Goal: Task Accomplishment & Management: Manage account settings

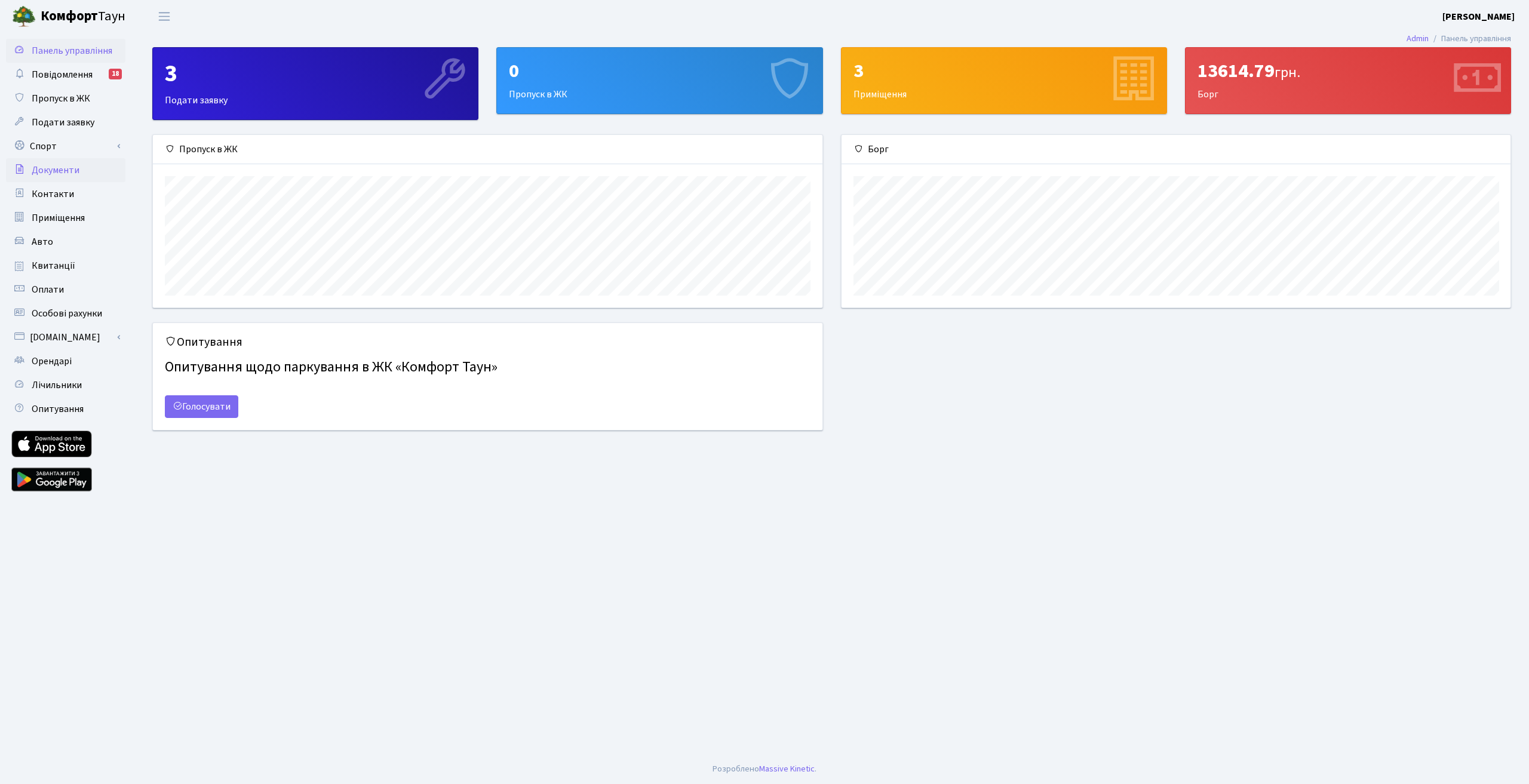
scroll to position [173, 669]
click at [86, 74] on span "Повідомлення" at bounding box center [62, 74] width 61 height 13
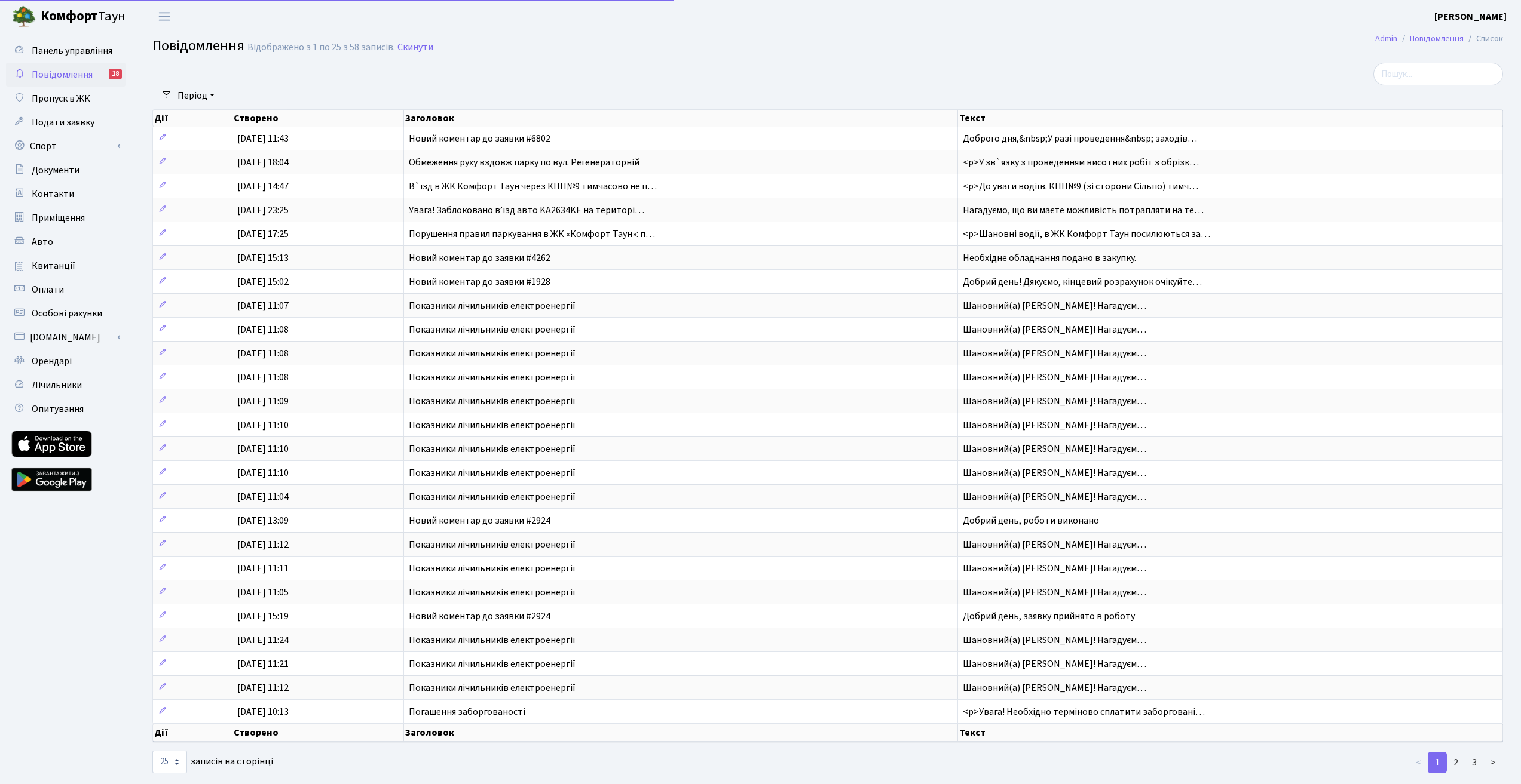
select select "25"
click at [101, 37] on div "Панель управління Повідомлення 18 Пропуск в ЖК Подати заявку Спорт Бронювання С…" at bounding box center [67, 403] width 134 height 742
click at [95, 59] on link "Панель управління" at bounding box center [66, 51] width 120 height 24
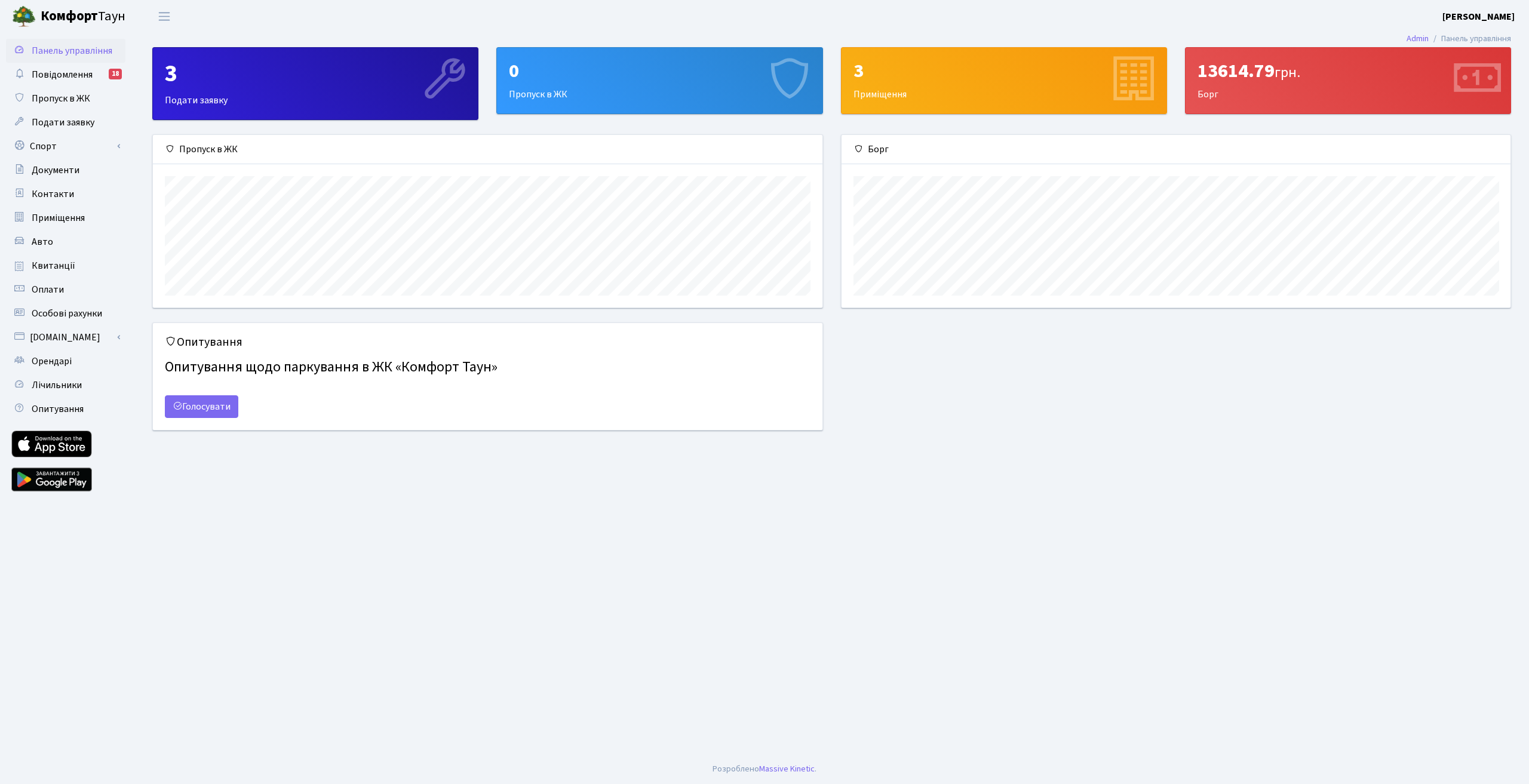
scroll to position [173, 669]
click at [90, 69] on span "Повідомлення" at bounding box center [62, 74] width 61 height 13
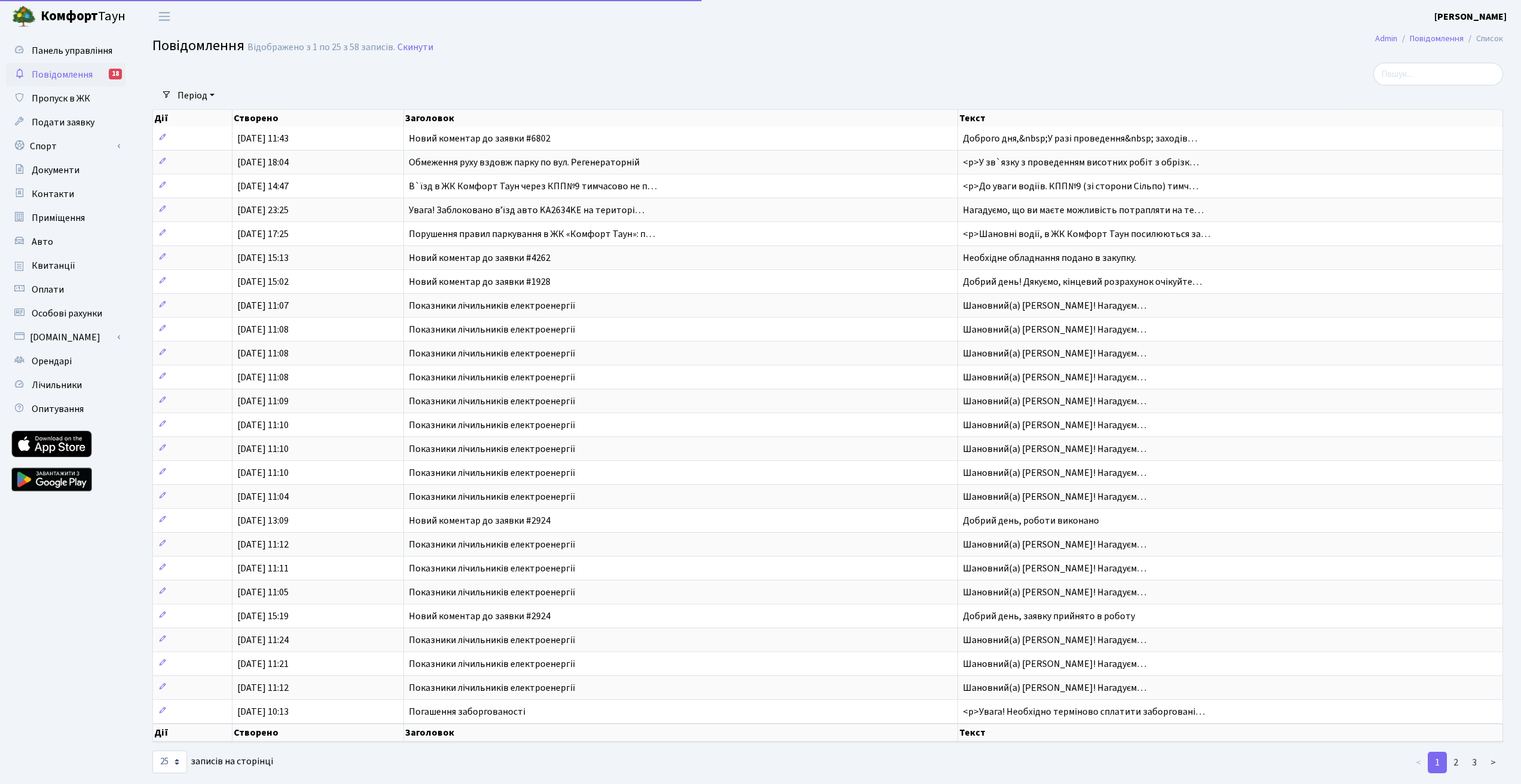
select select "25"
click at [590, 45] on h2 "Повідомлення Відображено з 1 по 25 з 58 записів. Скинути" at bounding box center [827, 48] width 1350 height 20
click at [62, 59] on link "Панель управління" at bounding box center [66, 51] width 120 height 24
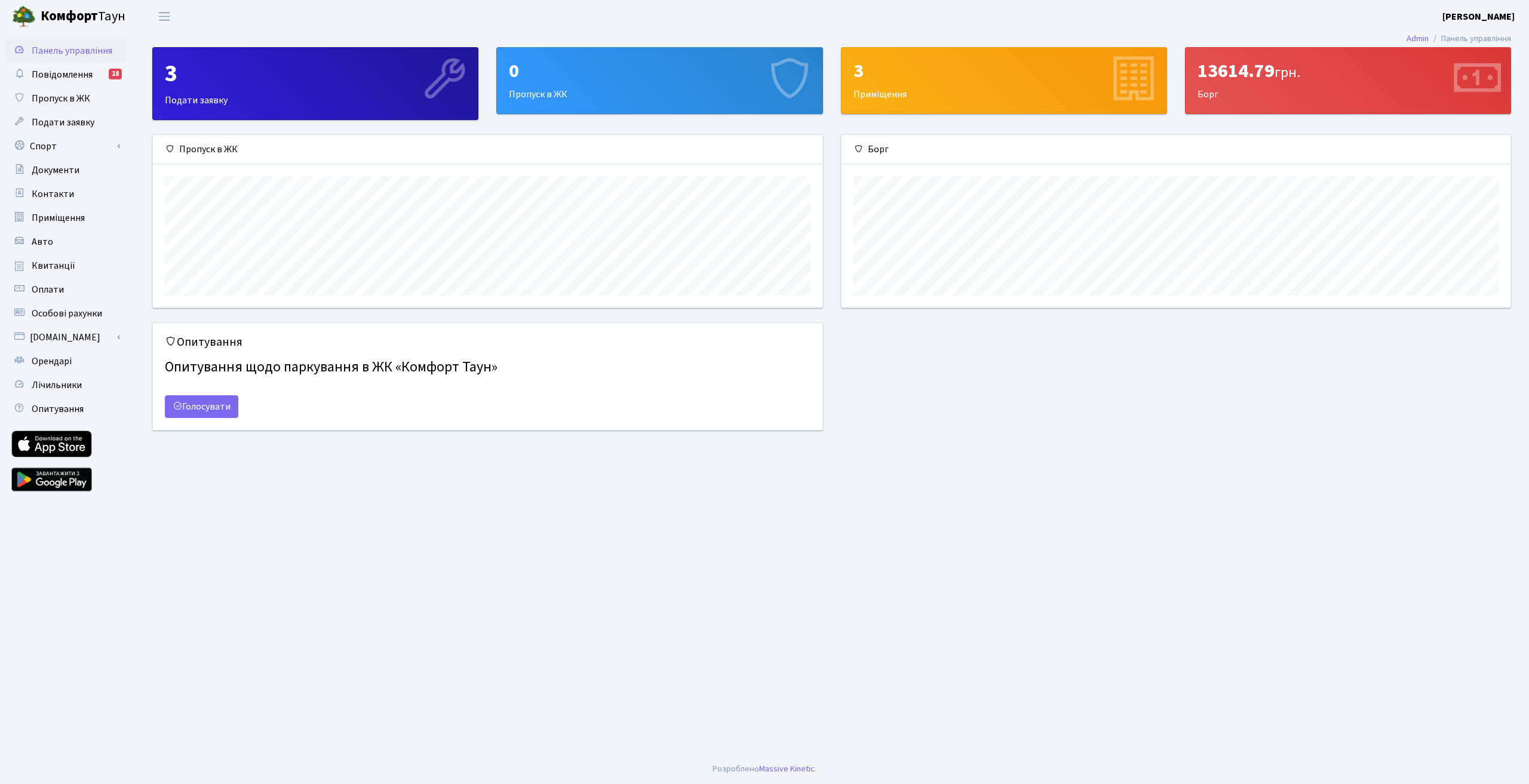
scroll to position [173, 669]
click at [918, 429] on div "Опитування Опитування щодо паркування в ЖК «Комфорт Таун» Голосувати" at bounding box center [831, 384] width 1376 height 122
drag, startPoint x: 75, startPoint y: 176, endPoint x: 88, endPoint y: 193, distance: 21.4
click at [75, 176] on link "Документи" at bounding box center [66, 170] width 120 height 24
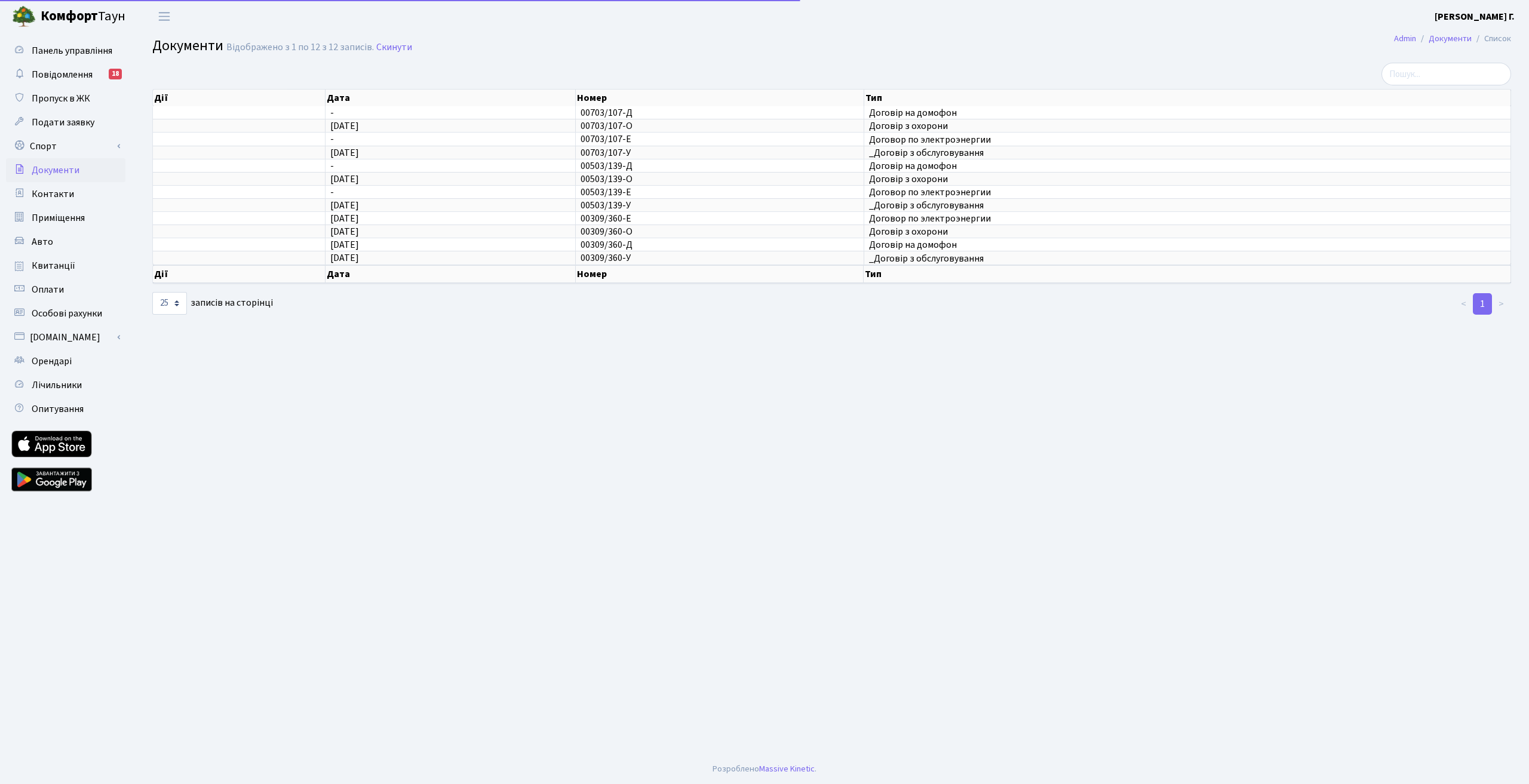
select select "25"
click at [62, 267] on span "Квитанції" at bounding box center [53, 265] width 43 height 13
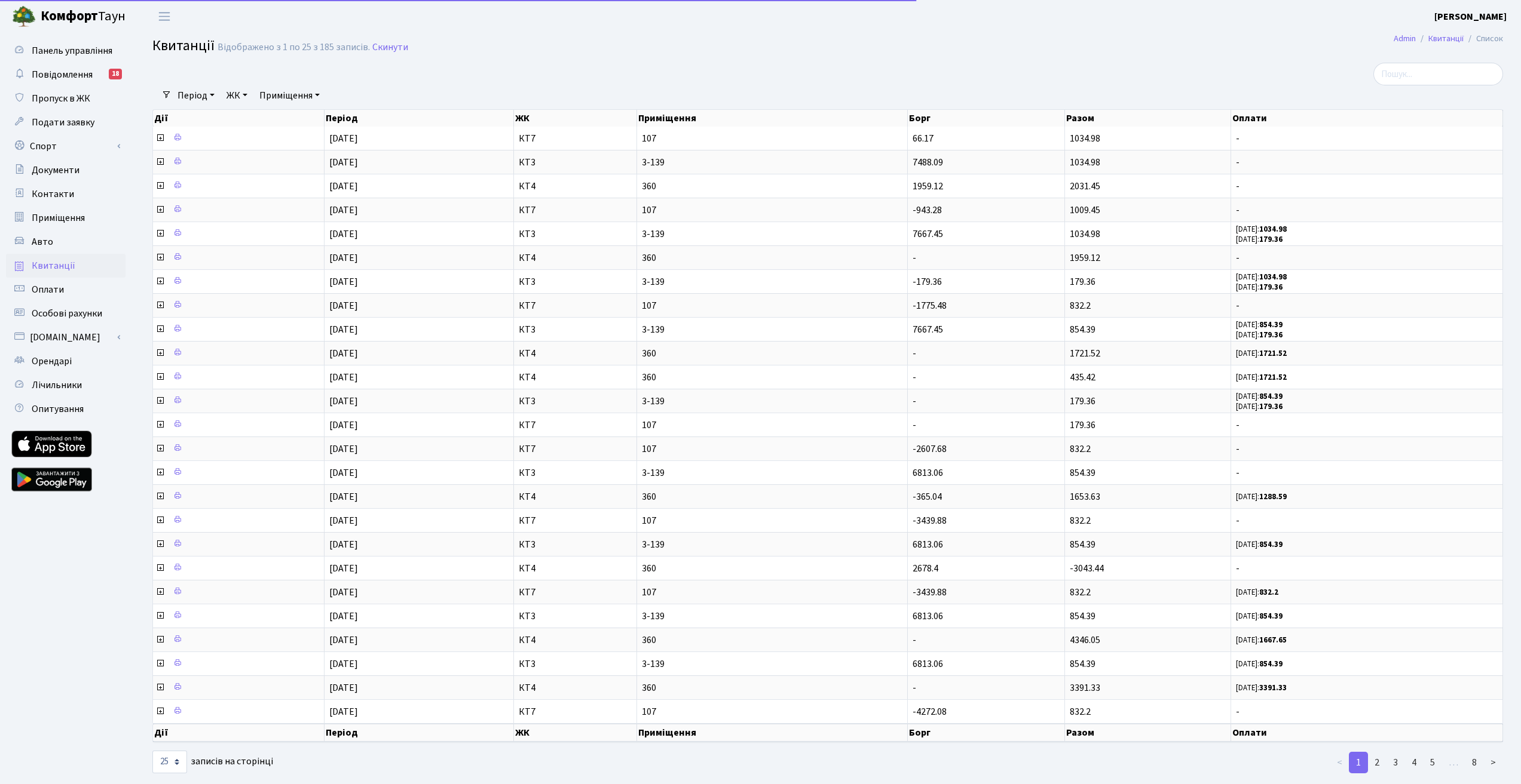
select select "25"
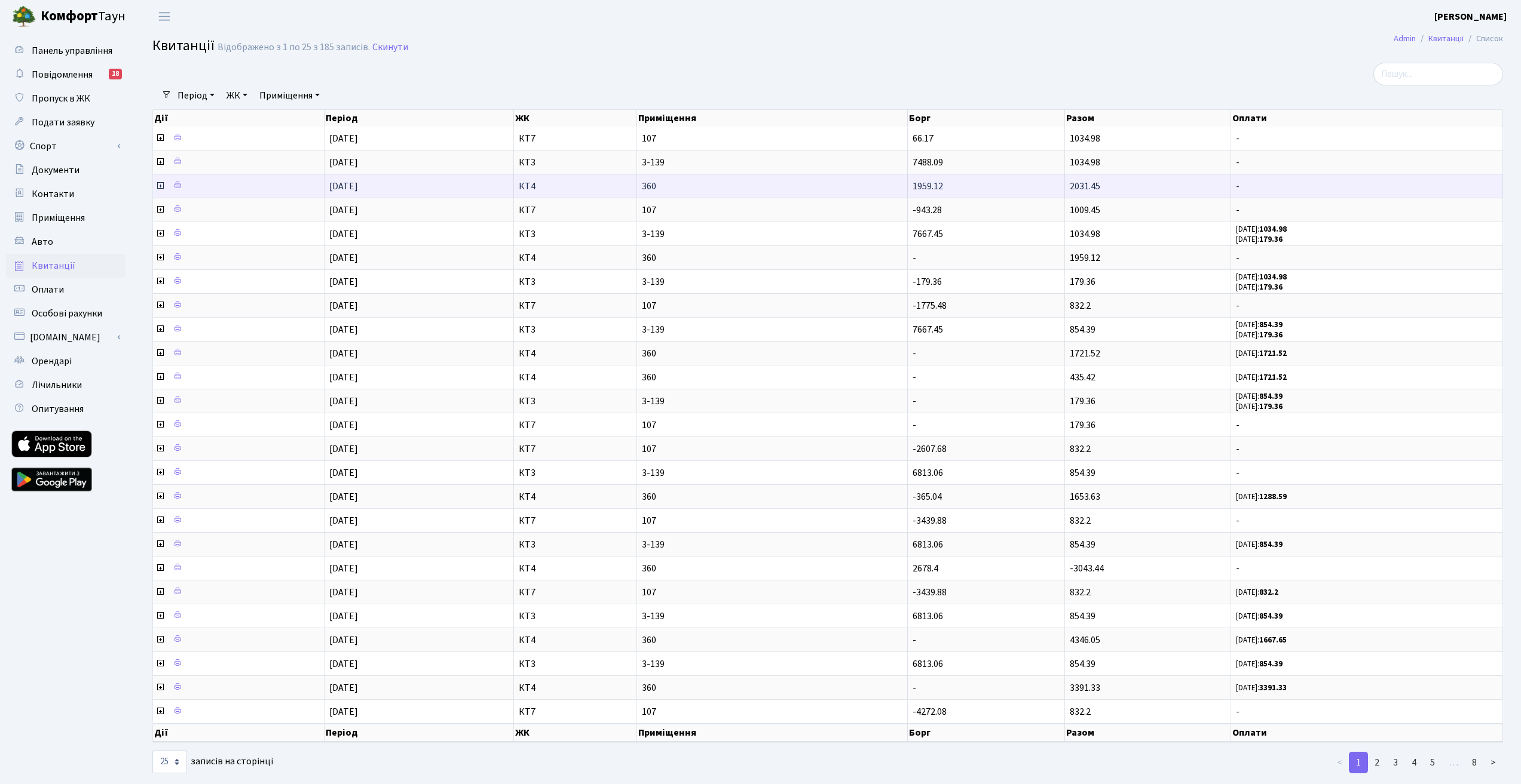
click at [160, 183] on icon at bounding box center [160, 185] width 9 height 9
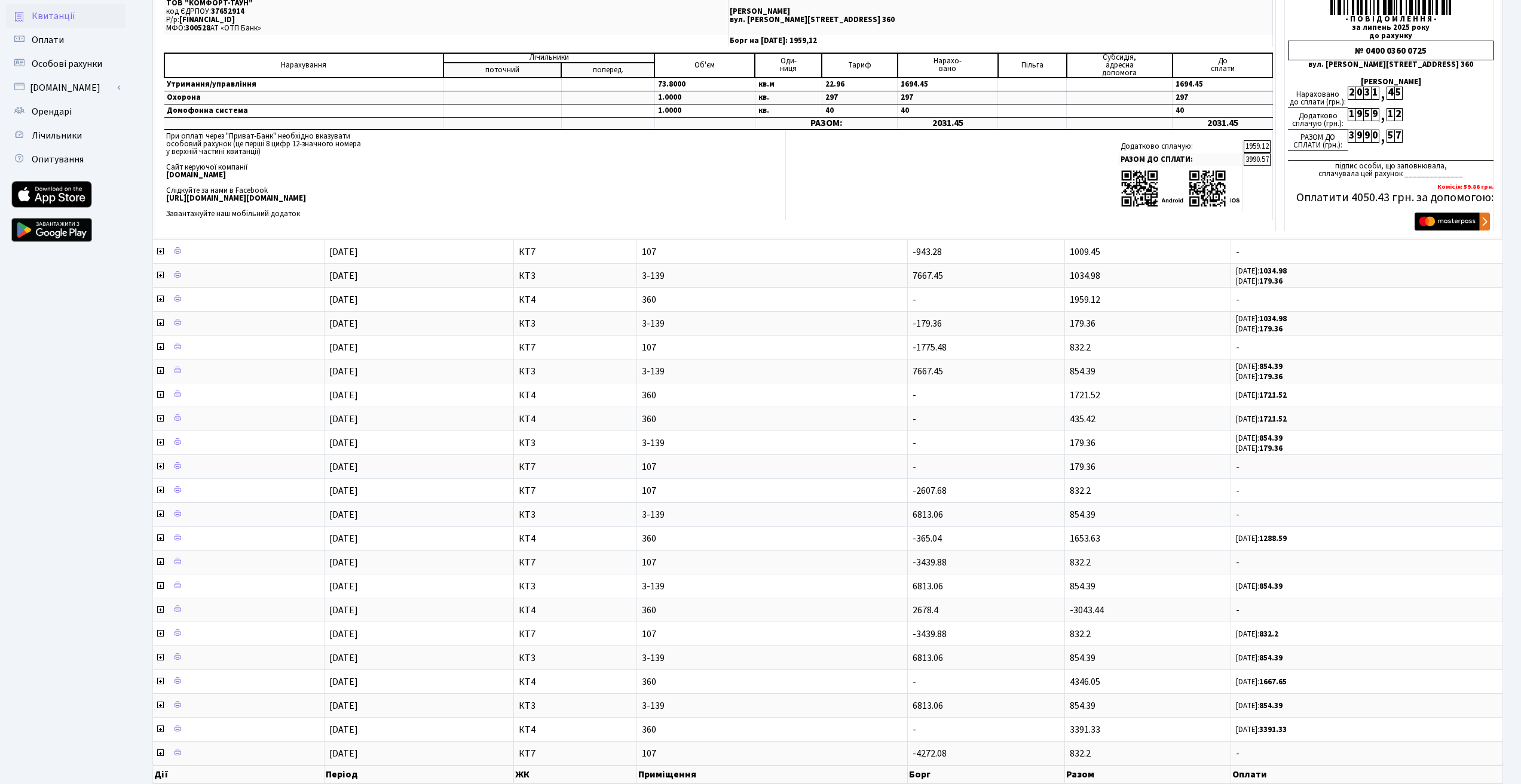
scroll to position [312, 0]
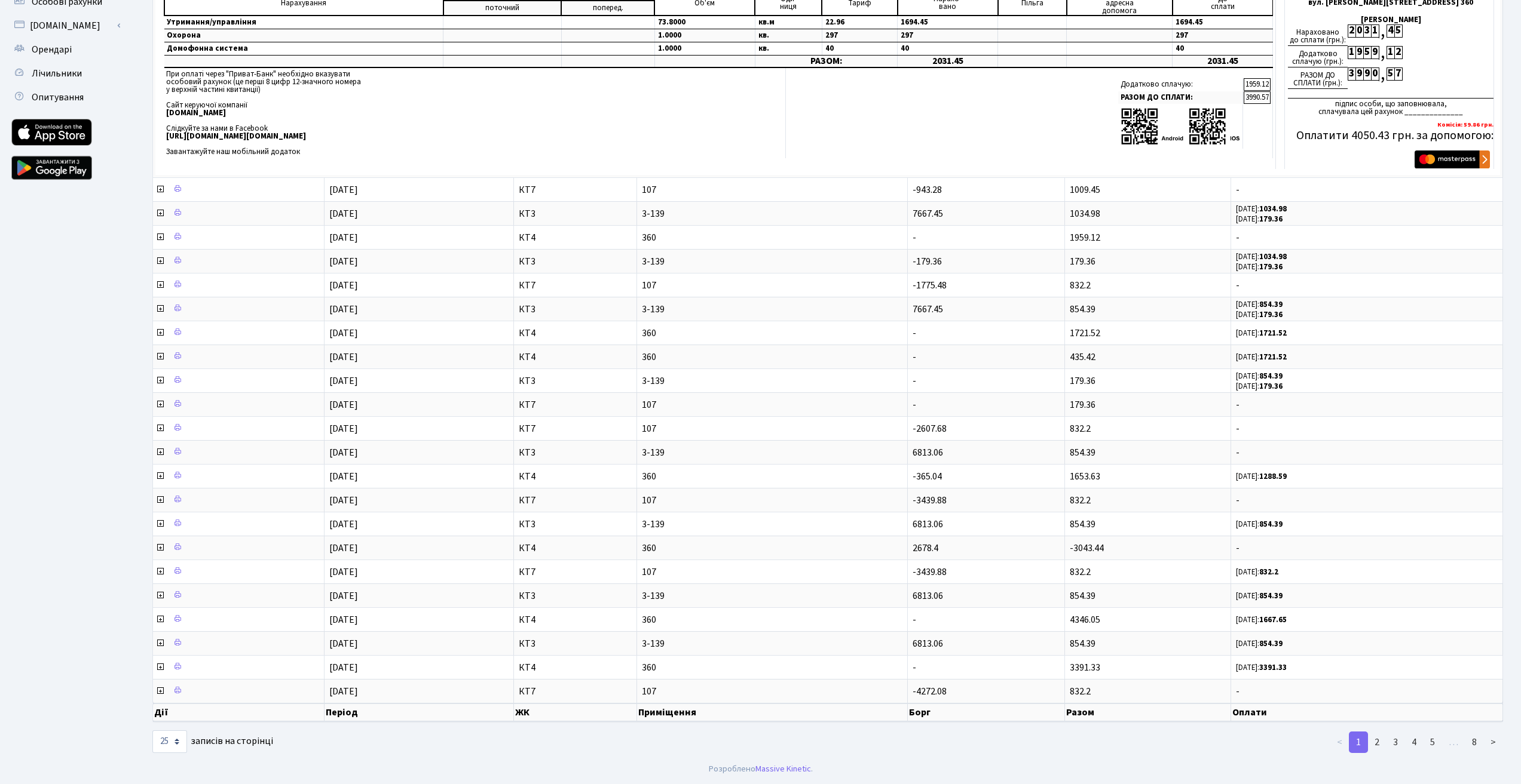
click at [64, 427] on ul "Панель управління Повідомлення 18 Пропуск в ЖК Подати заявку Спорт Бронювання С…" at bounding box center [66, 238] width 120 height 1021
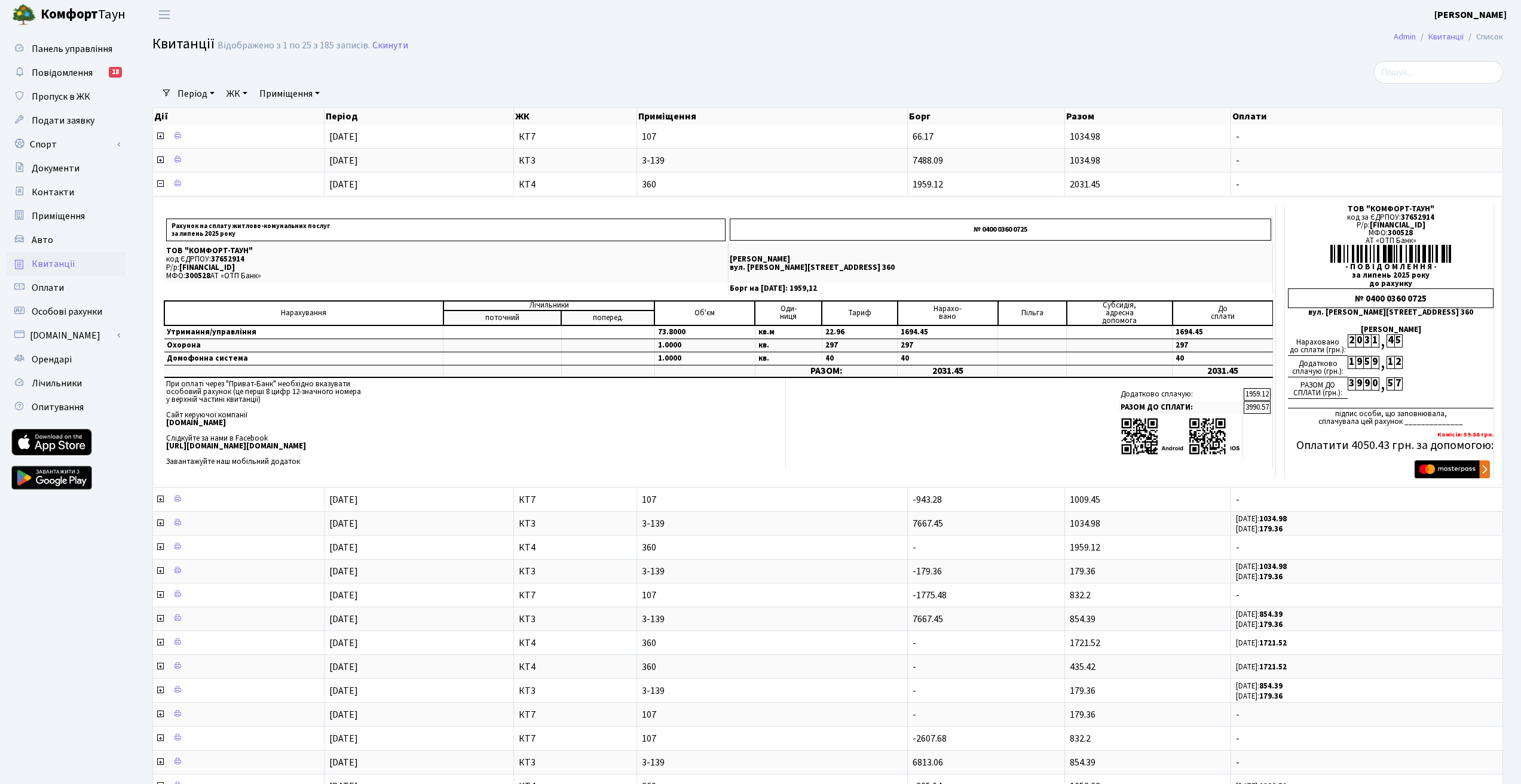
scroll to position [0, 0]
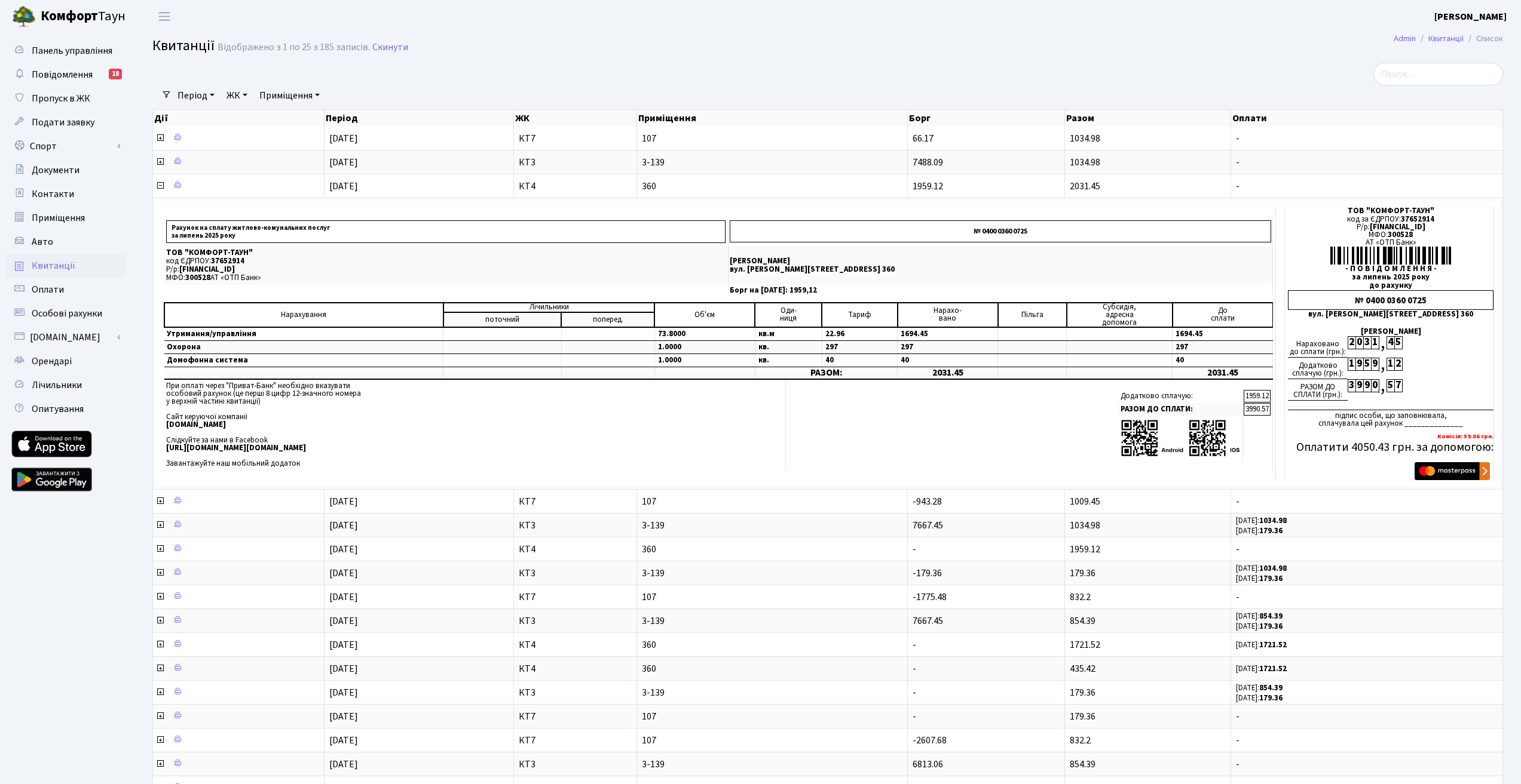
click at [1051, 88] on div "Період 19.08.2025 - 19.08.2025 ЖК - КТ4 КТ3 КТ7 Приміщення - КТ4 360 КТ3 3-139 …" at bounding box center [832, 95] width 1322 height 20
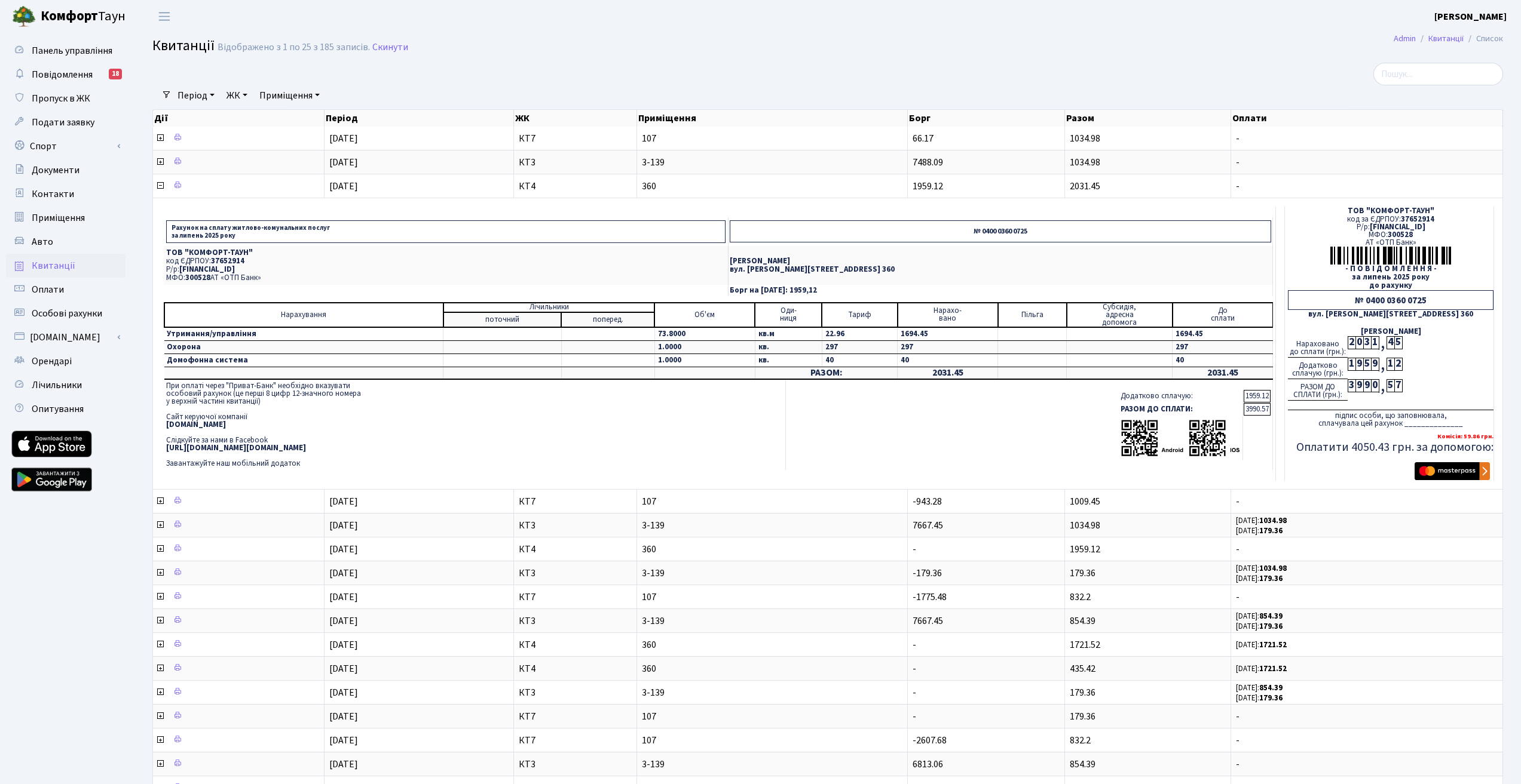
drag, startPoint x: 1245, startPoint y: 411, endPoint x: 1257, endPoint y: 412, distance: 12.0
click at [1257, 412] on td "3990.57" at bounding box center [1257, 410] width 27 height 13
drag, startPoint x: 1281, startPoint y: 350, endPoint x: 1259, endPoint y: 314, distance: 42.2
click at [1274, 331] on tr "Рахунок на сплату житлово-комунальних послуг за липень 2025 року № 0400 0360 07…" at bounding box center [827, 343] width 1332 height 274
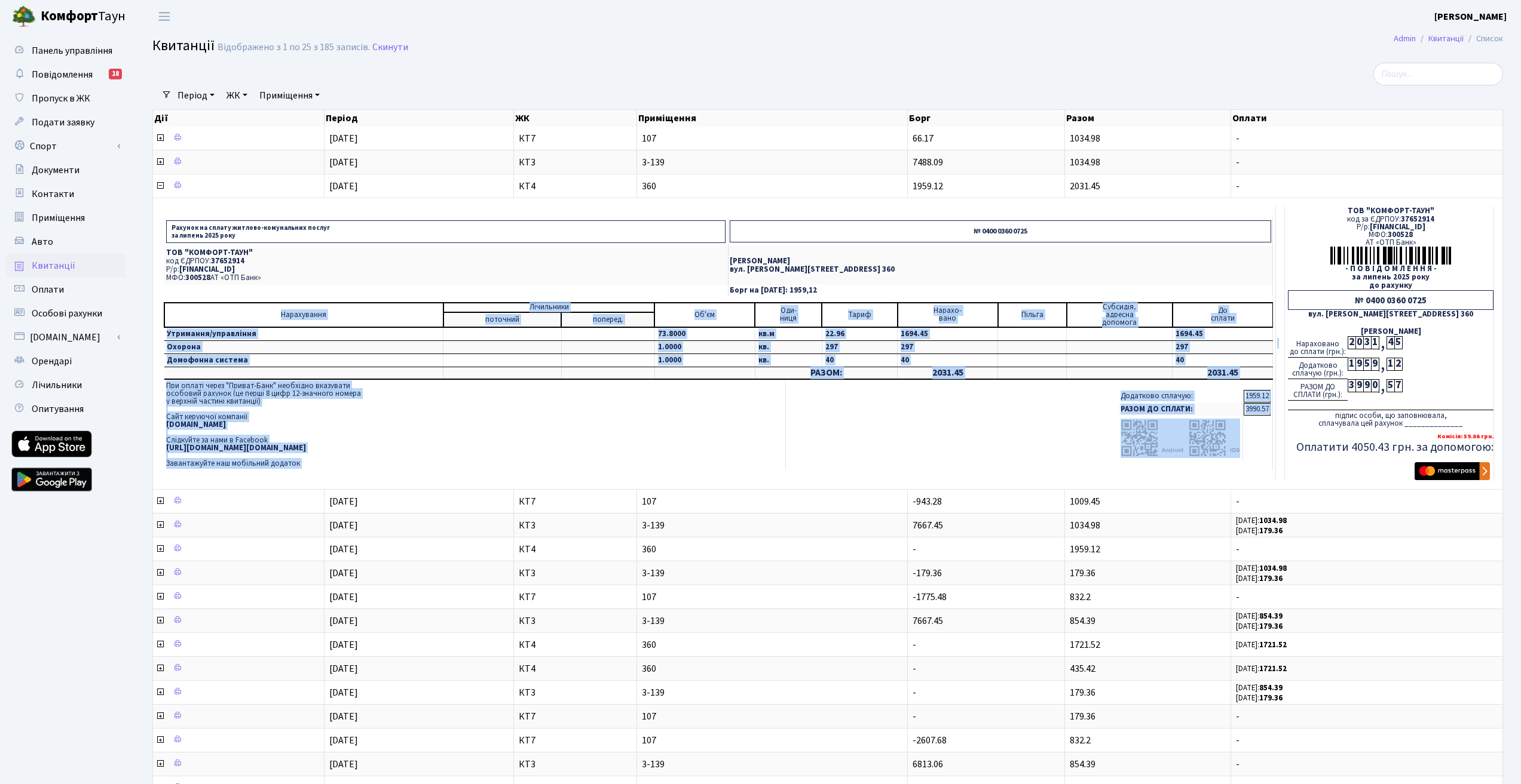
click at [852, 458] on td "Додатково сплачую: 1959.12 РАЗОМ ДО СПЛАТИ: 3990.57" at bounding box center [1029, 425] width 487 height 90
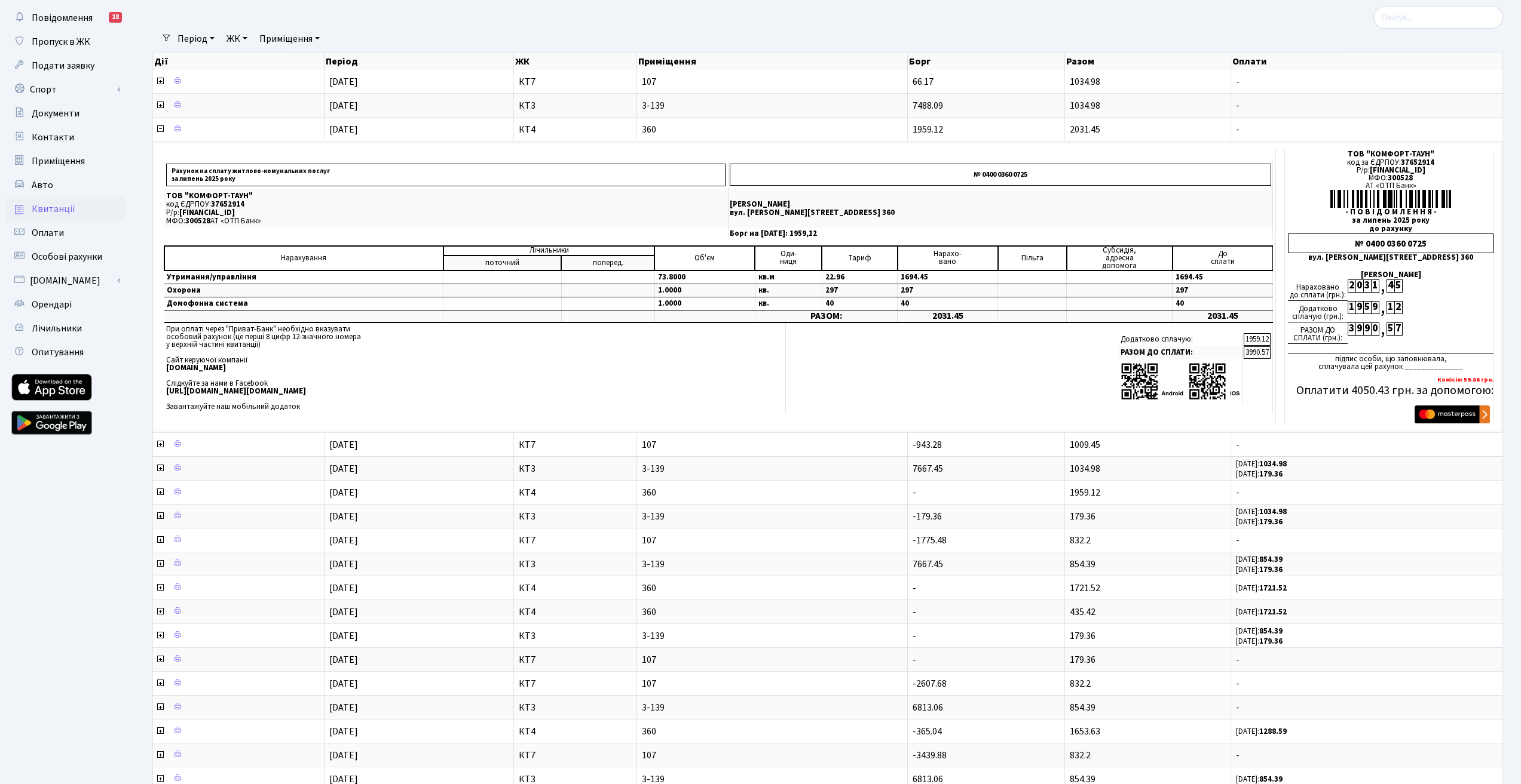
scroll to position [120, 0]
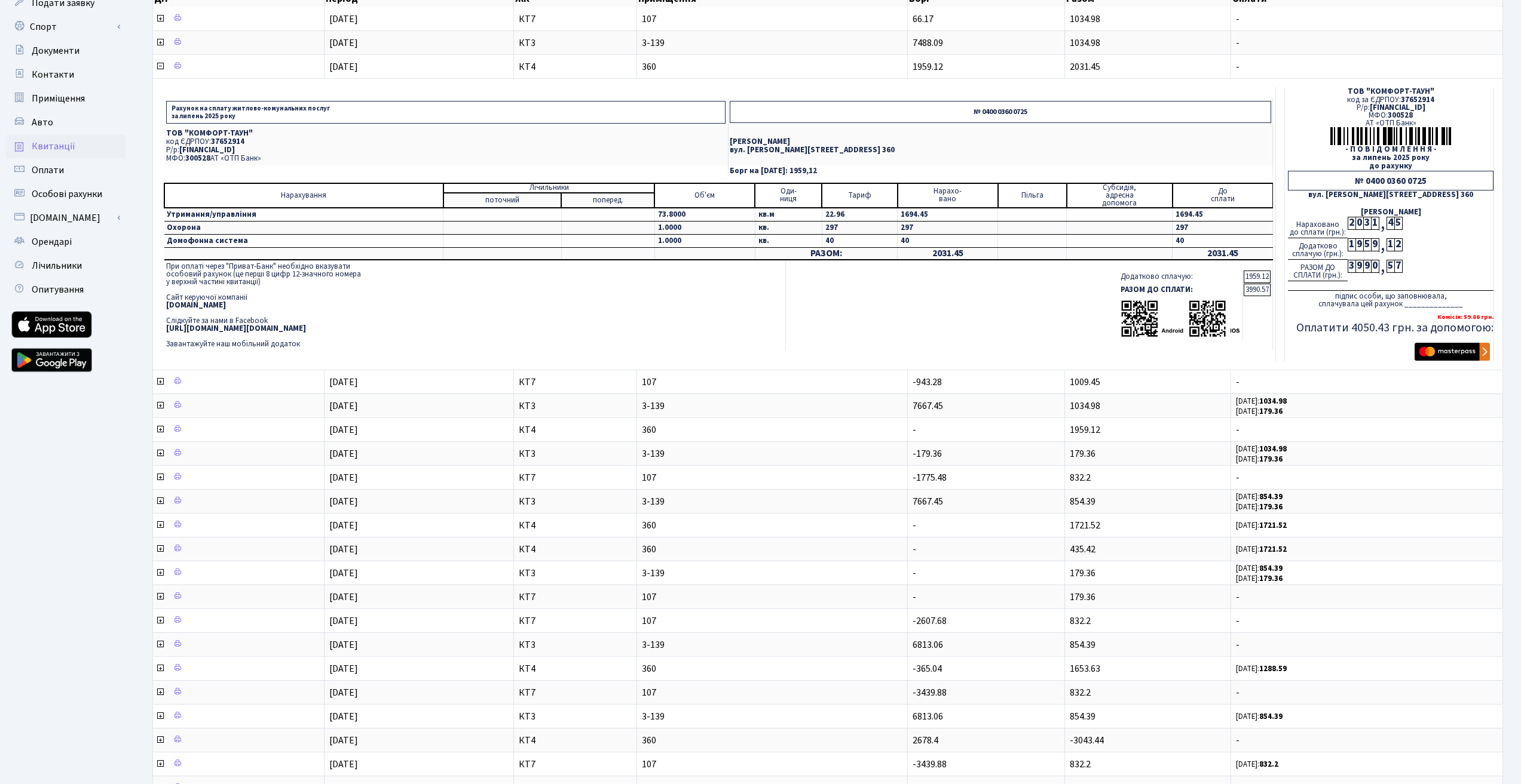
drag, startPoint x: 1246, startPoint y: 291, endPoint x: 1261, endPoint y: 291, distance: 15.0
click at [1261, 291] on td "3990.57" at bounding box center [1257, 290] width 27 height 13
drag, startPoint x: 1265, startPoint y: 293, endPoint x: 1237, endPoint y: 285, distance: 29.1
click at [1237, 285] on tr "РАЗОМ ДО СПЛАТИ: 3990.57" at bounding box center [1194, 290] width 153 height 13
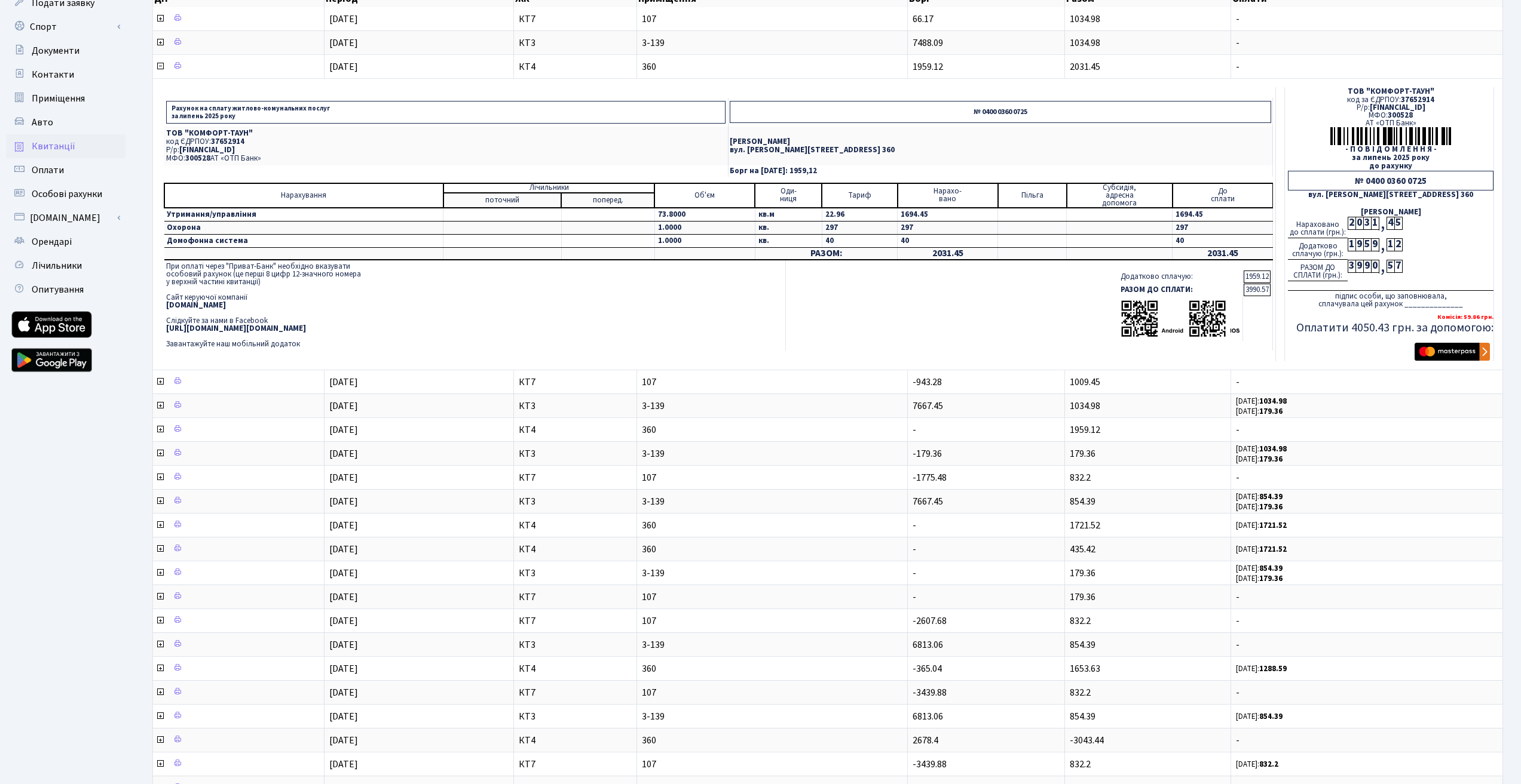
click at [1237, 288] on td "РАЗОМ ДО СПЛАТИ:" at bounding box center [1180, 290] width 125 height 13
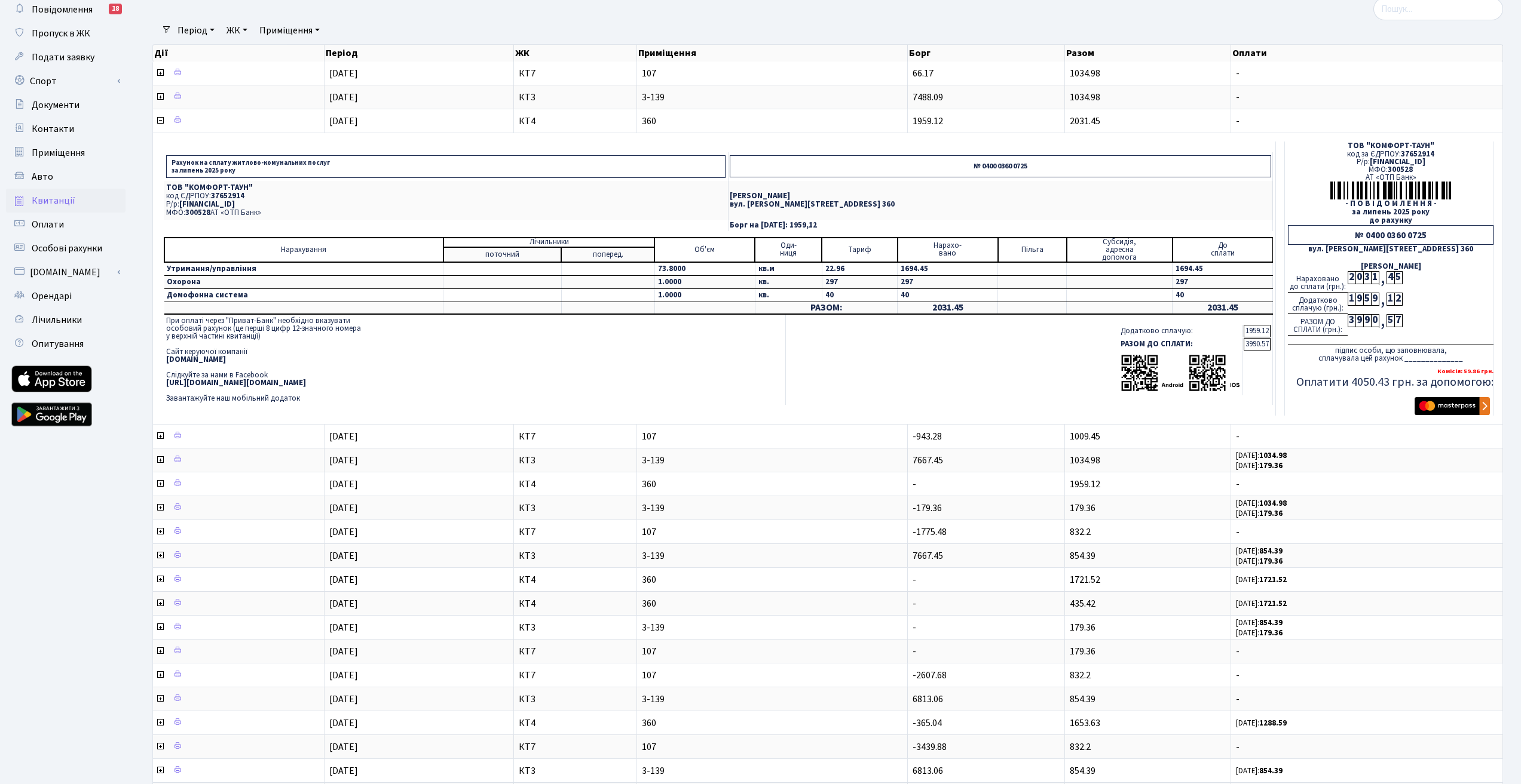
scroll to position [0, 0]
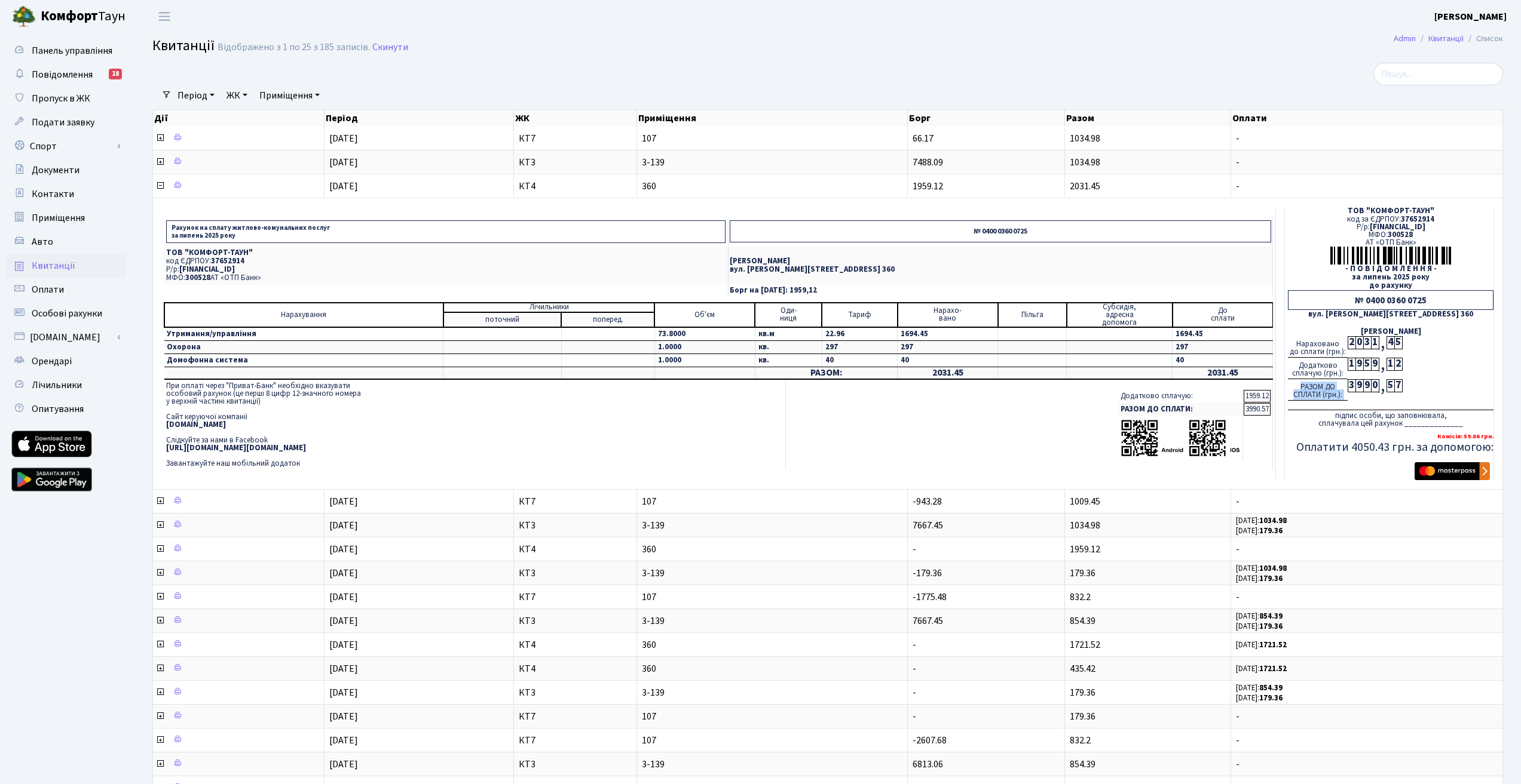
drag, startPoint x: 1348, startPoint y: 387, endPoint x: 1356, endPoint y: 385, distance: 8.2
click at [1353, 387] on div "РАЗОМ ДО СПЛАТИ (грн.): 3 9 9 0 , 5 7" at bounding box center [1390, 390] width 206 height 21
drag, startPoint x: 1356, startPoint y: 385, endPoint x: 1365, endPoint y: 384, distance: 9.1
click at [1361, 384] on div "9" at bounding box center [1359, 386] width 8 height 13
drag, startPoint x: 1247, startPoint y: 408, endPoint x: 1270, endPoint y: 412, distance: 23.3
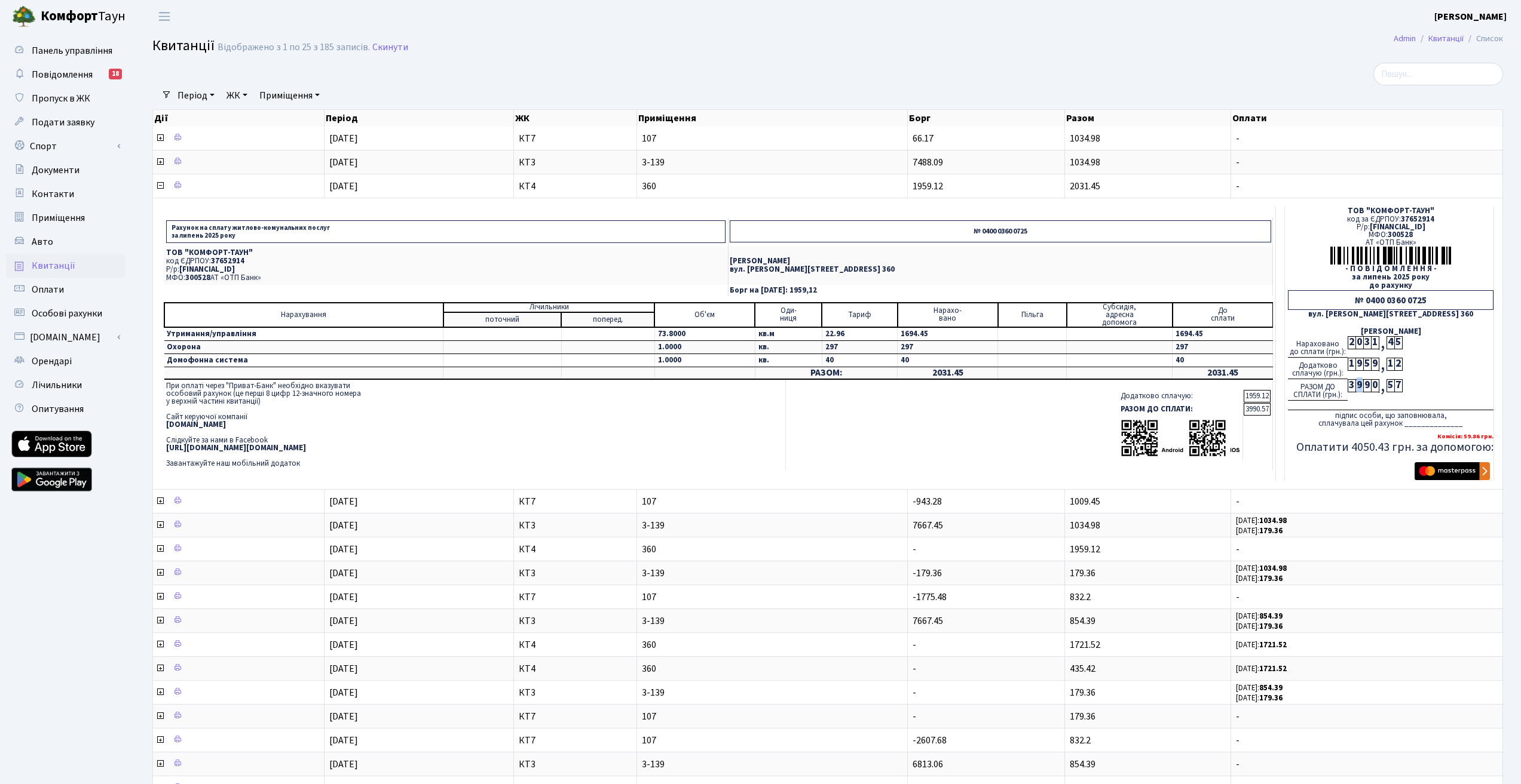
click at [1270, 412] on td "3990.57" at bounding box center [1257, 410] width 27 height 13
click at [1270, 413] on td "3990.57" at bounding box center [1257, 410] width 27 height 13
click at [1257, 411] on td "3990.57" at bounding box center [1257, 410] width 27 height 13
drag, startPoint x: 1111, startPoint y: 407, endPoint x: 1259, endPoint y: 412, distance: 148.1
click at [1249, 401] on td "Додатково сплачую: 1959.12 РАЗОМ ДО СПЛАТИ: 3990.57" at bounding box center [1029, 425] width 487 height 90
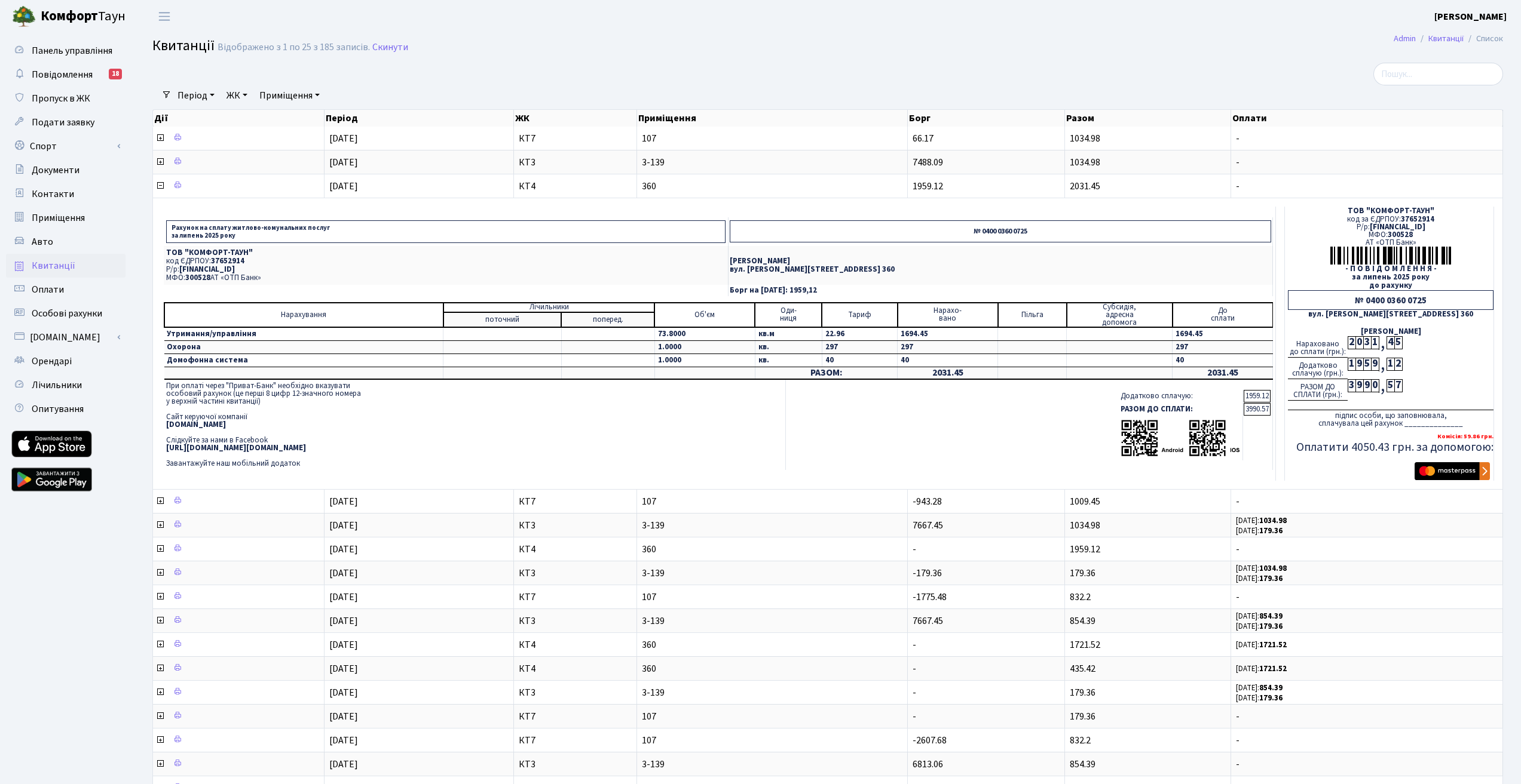
click at [1262, 415] on td "3990.57" at bounding box center [1257, 410] width 27 height 13
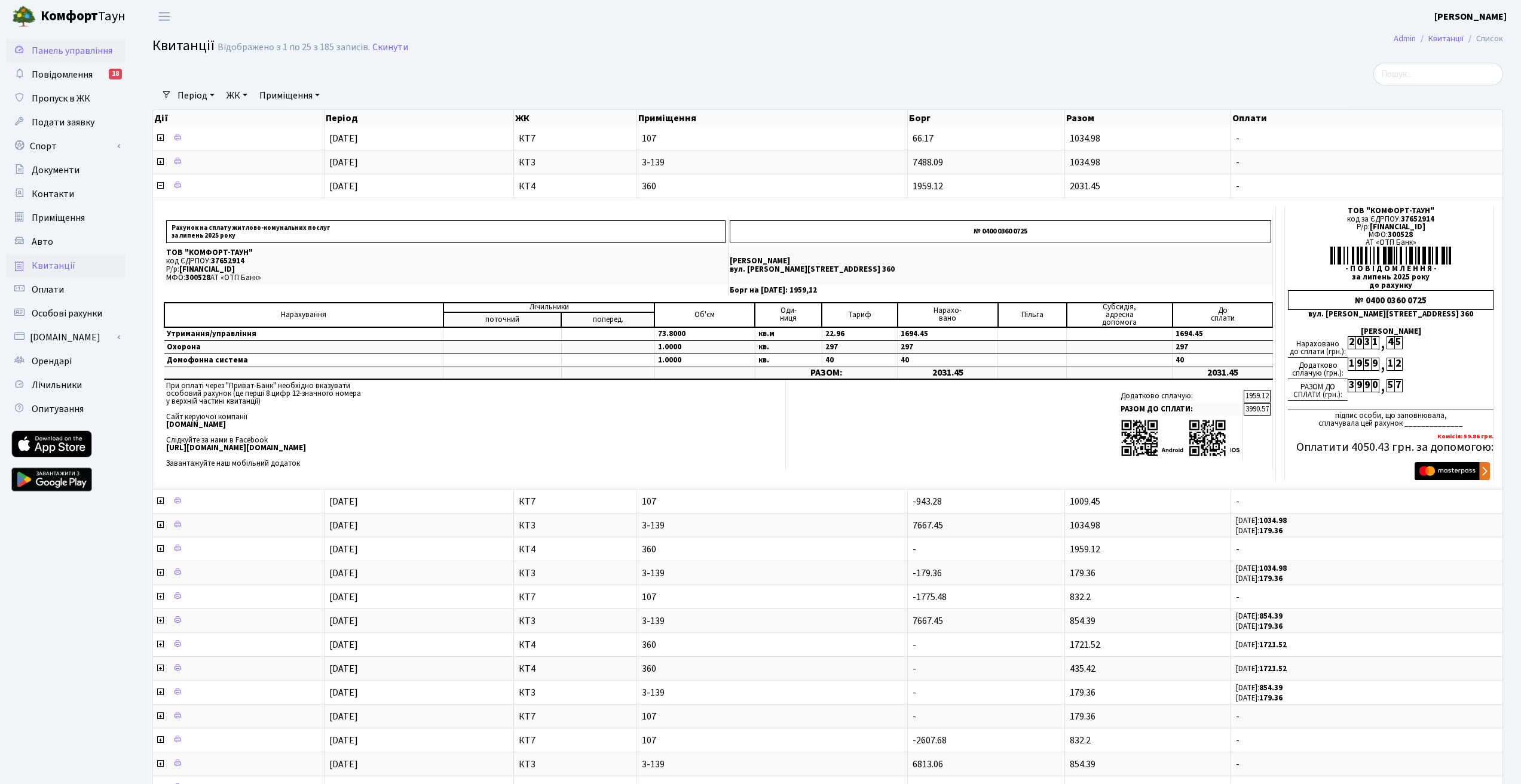
click at [62, 50] on span "Панель управління" at bounding box center [72, 50] width 81 height 13
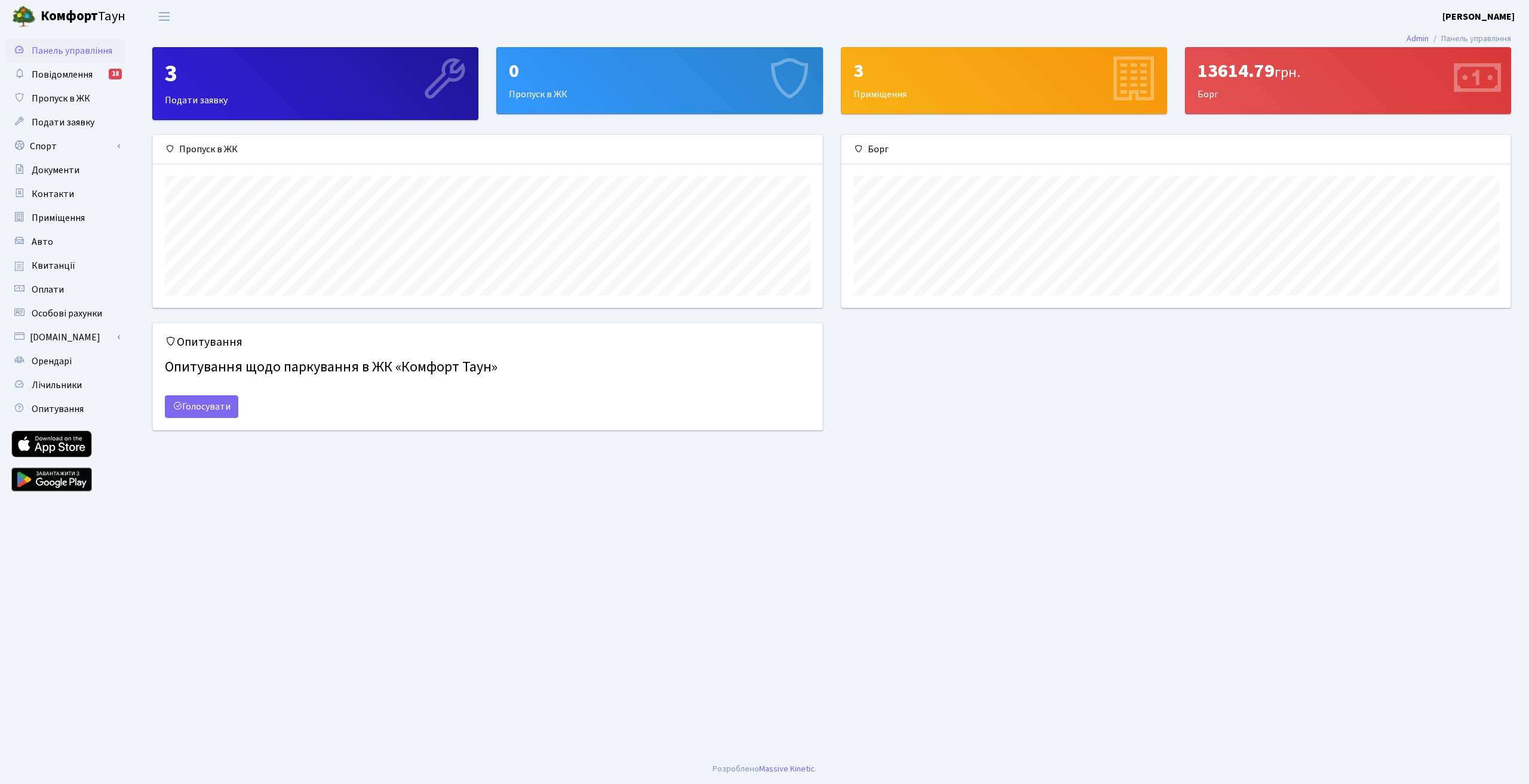
scroll to position [173, 669]
